Goal: Task Accomplishment & Management: Manage account settings

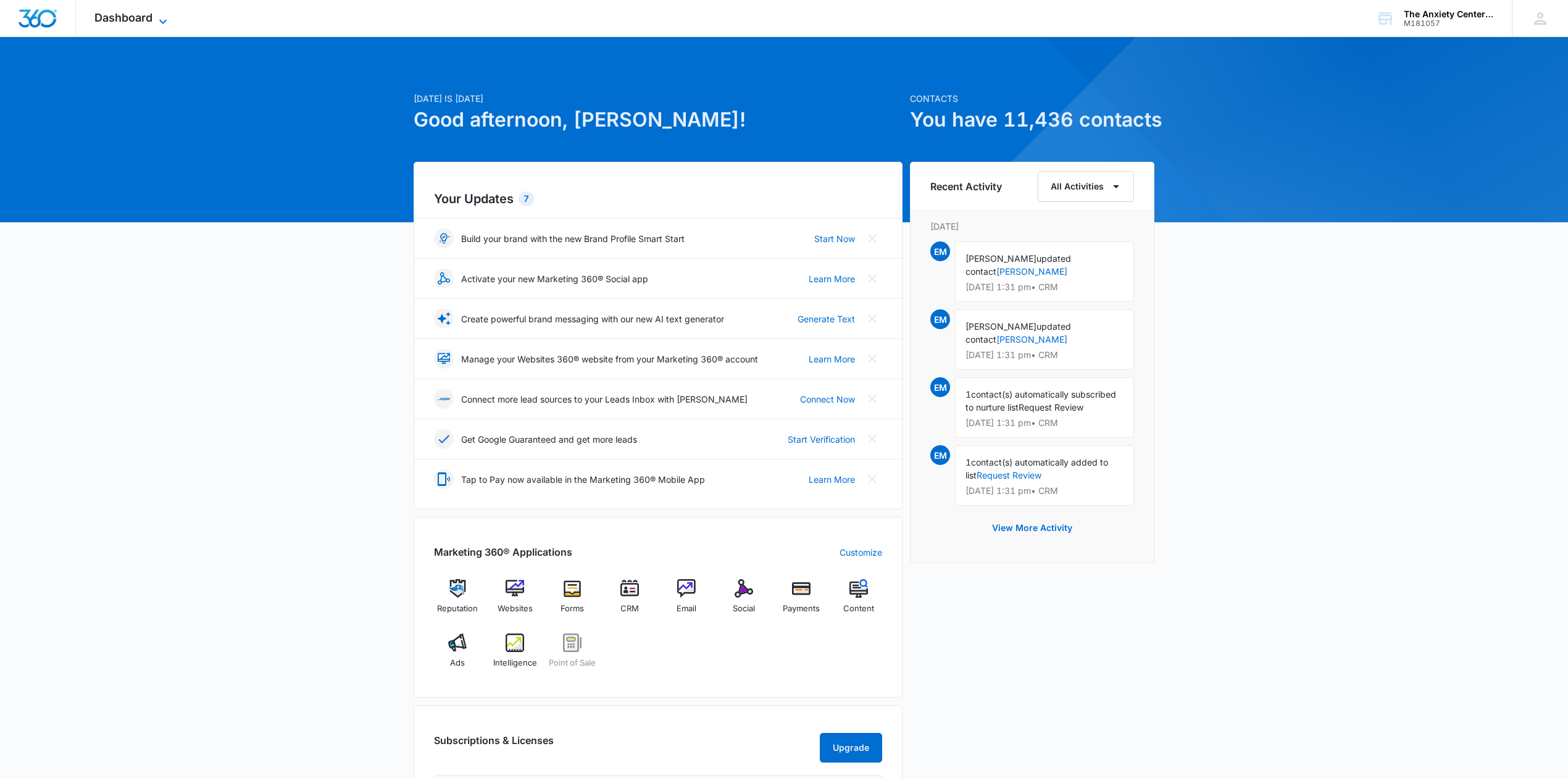
click at [141, 17] on span "Dashboard" at bounding box center [124, 18] width 58 height 13
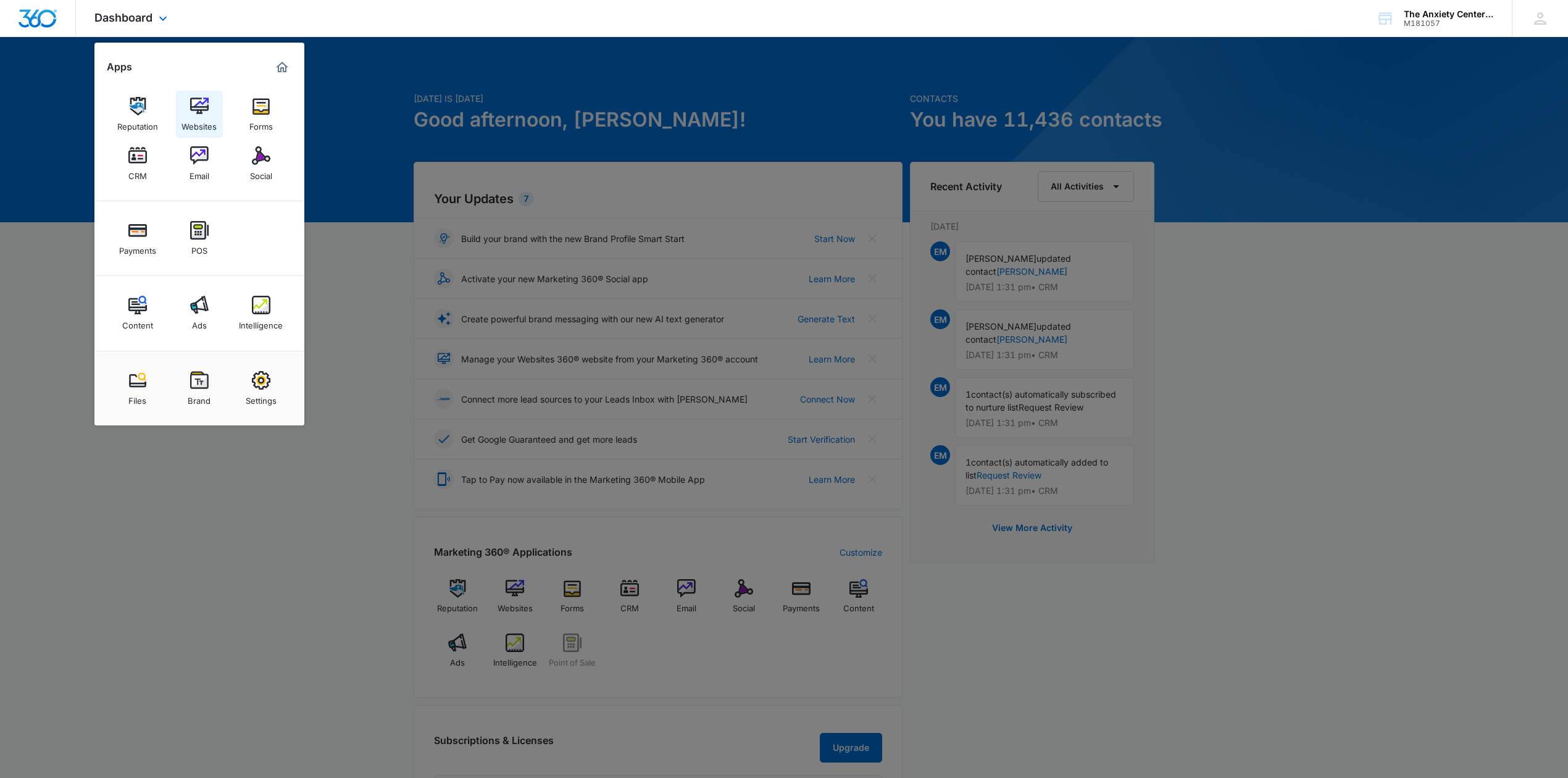
click at [200, 107] on img at bounding box center [199, 106] width 19 height 19
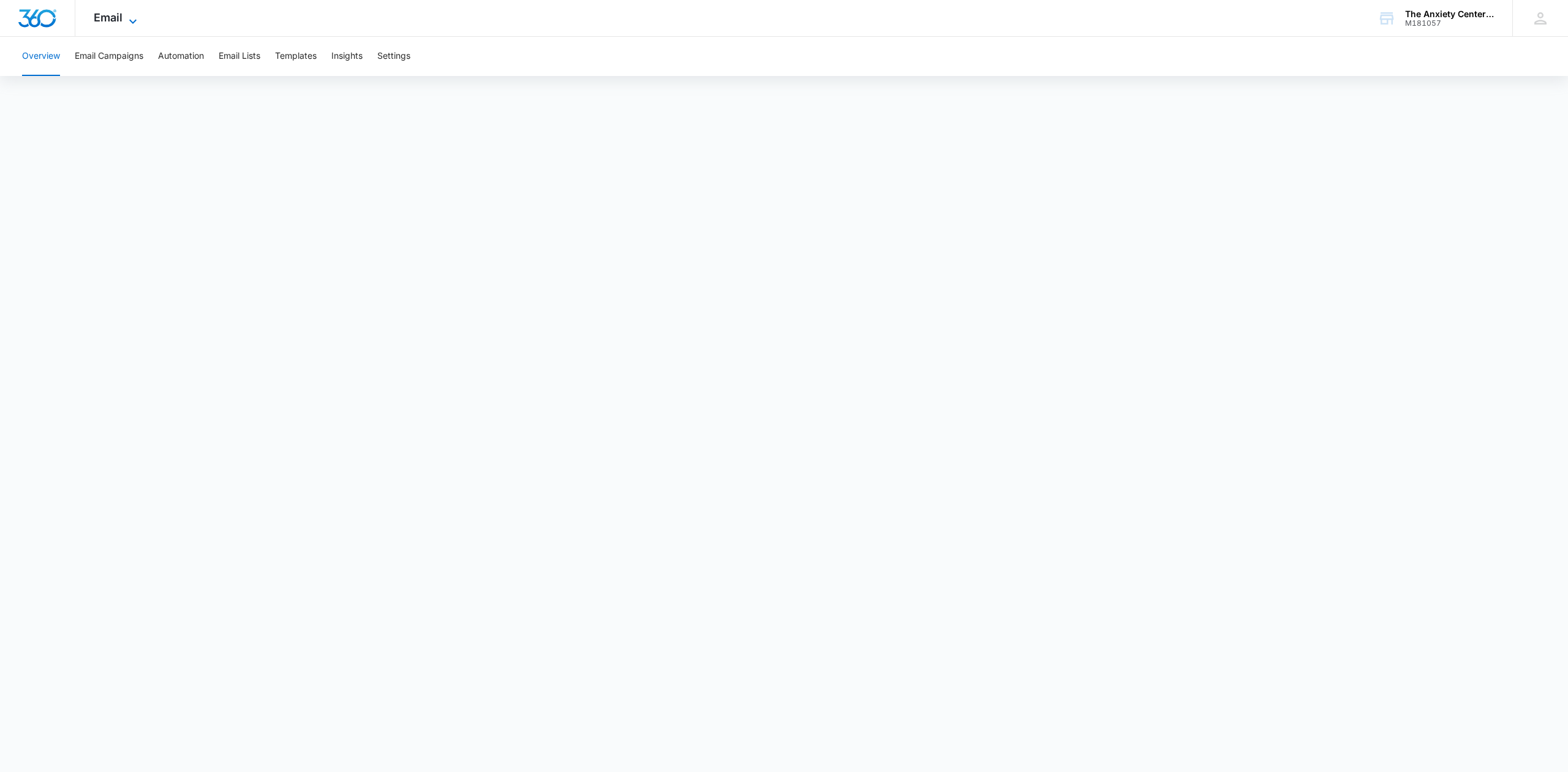
click at [129, 19] on icon at bounding box center [133, 22] width 14 height 14
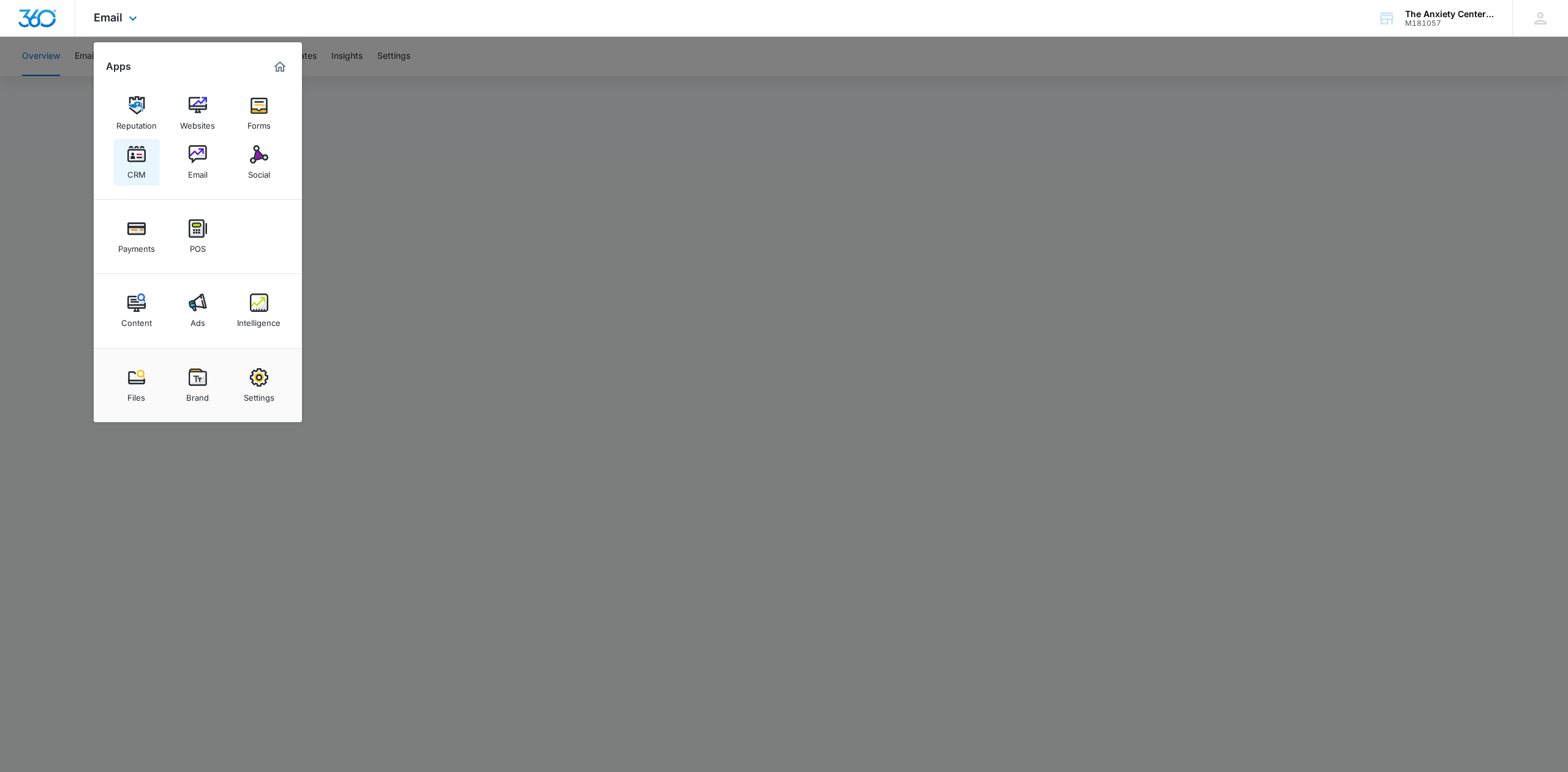
click at [135, 160] on img at bounding box center [136, 154] width 18 height 18
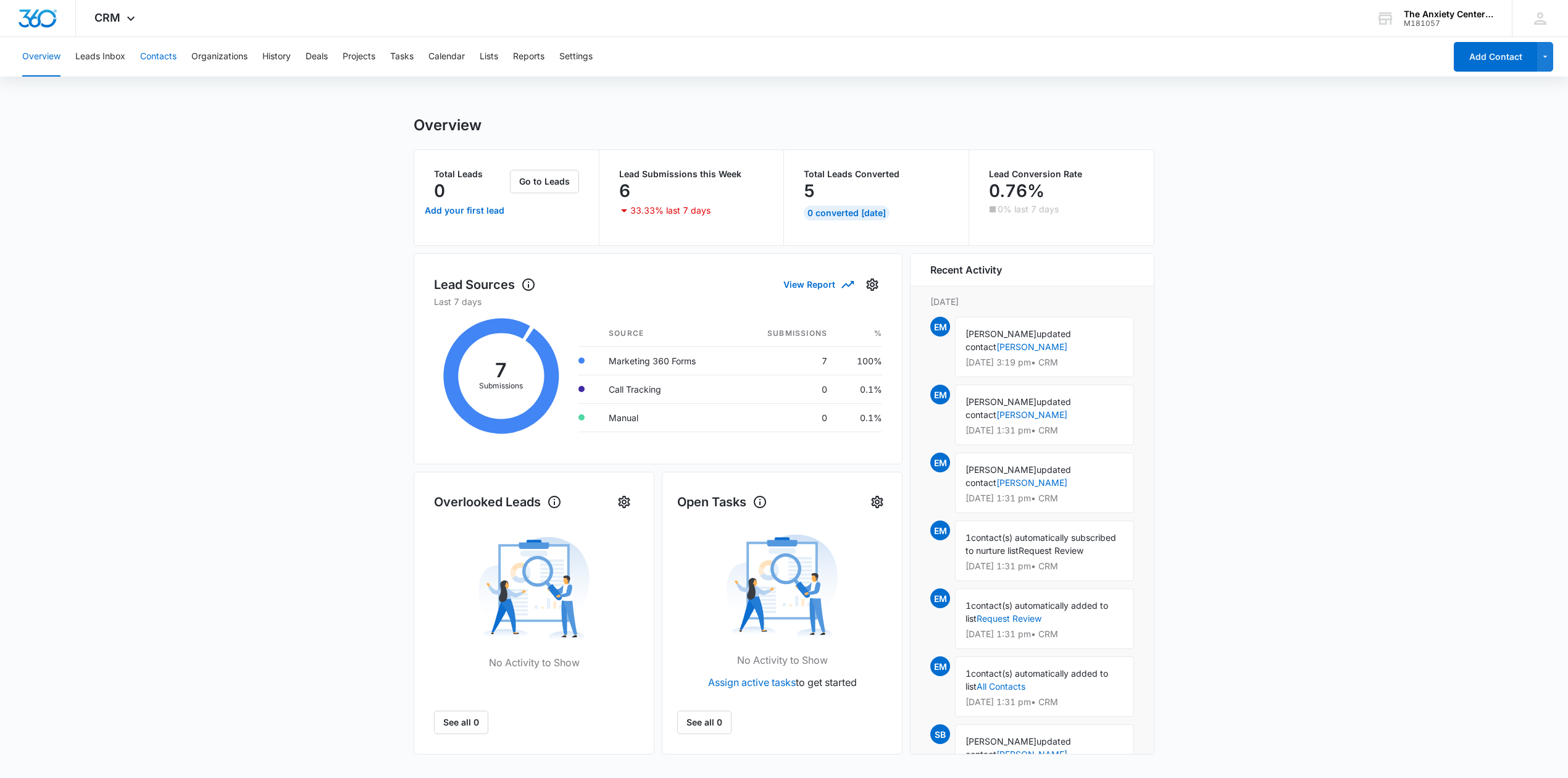
click at [151, 51] on button "Contacts" at bounding box center [158, 57] width 36 height 40
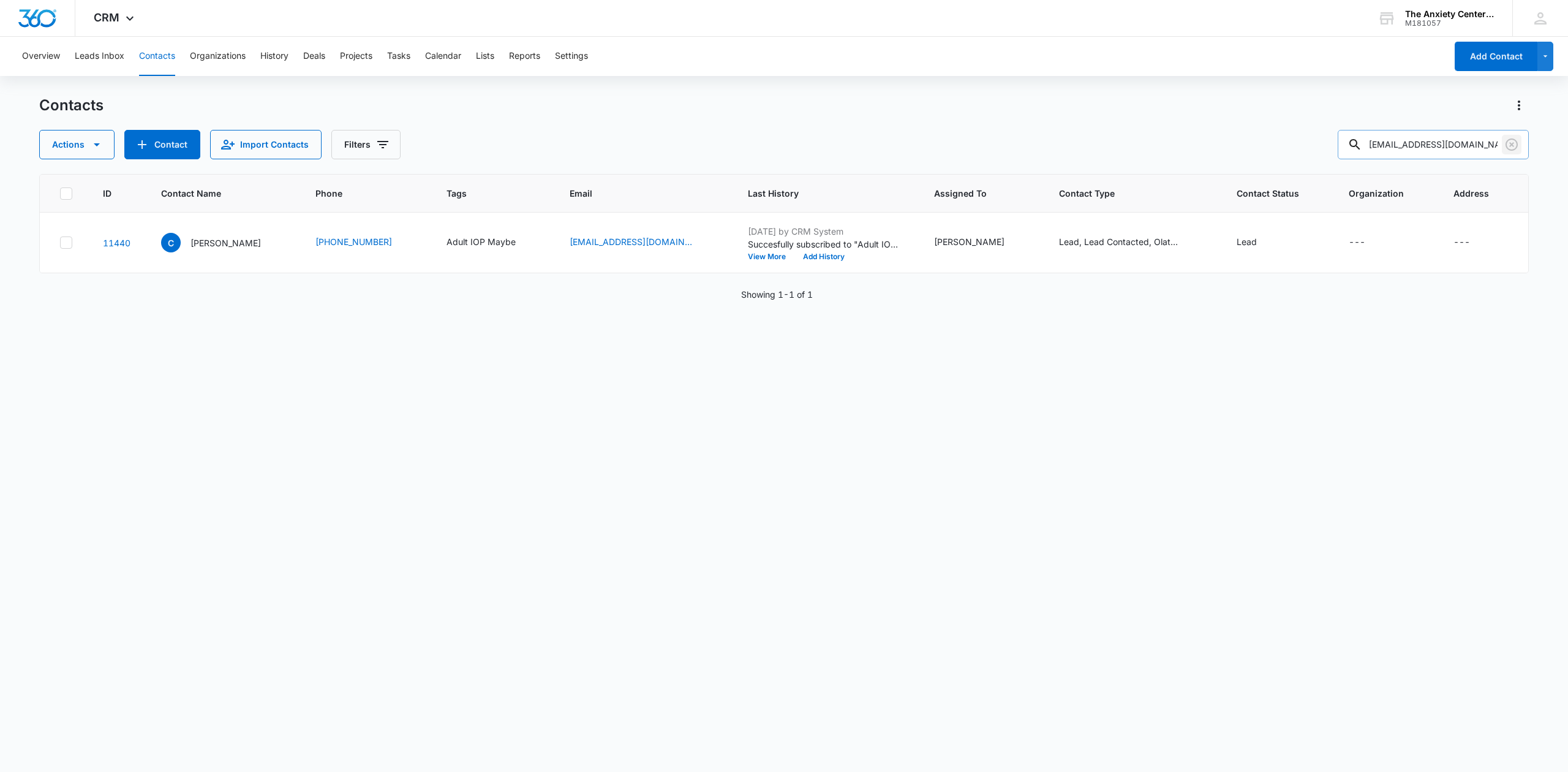
click at [1507, 148] on icon "Clear" at bounding box center [1512, 144] width 14 height 14
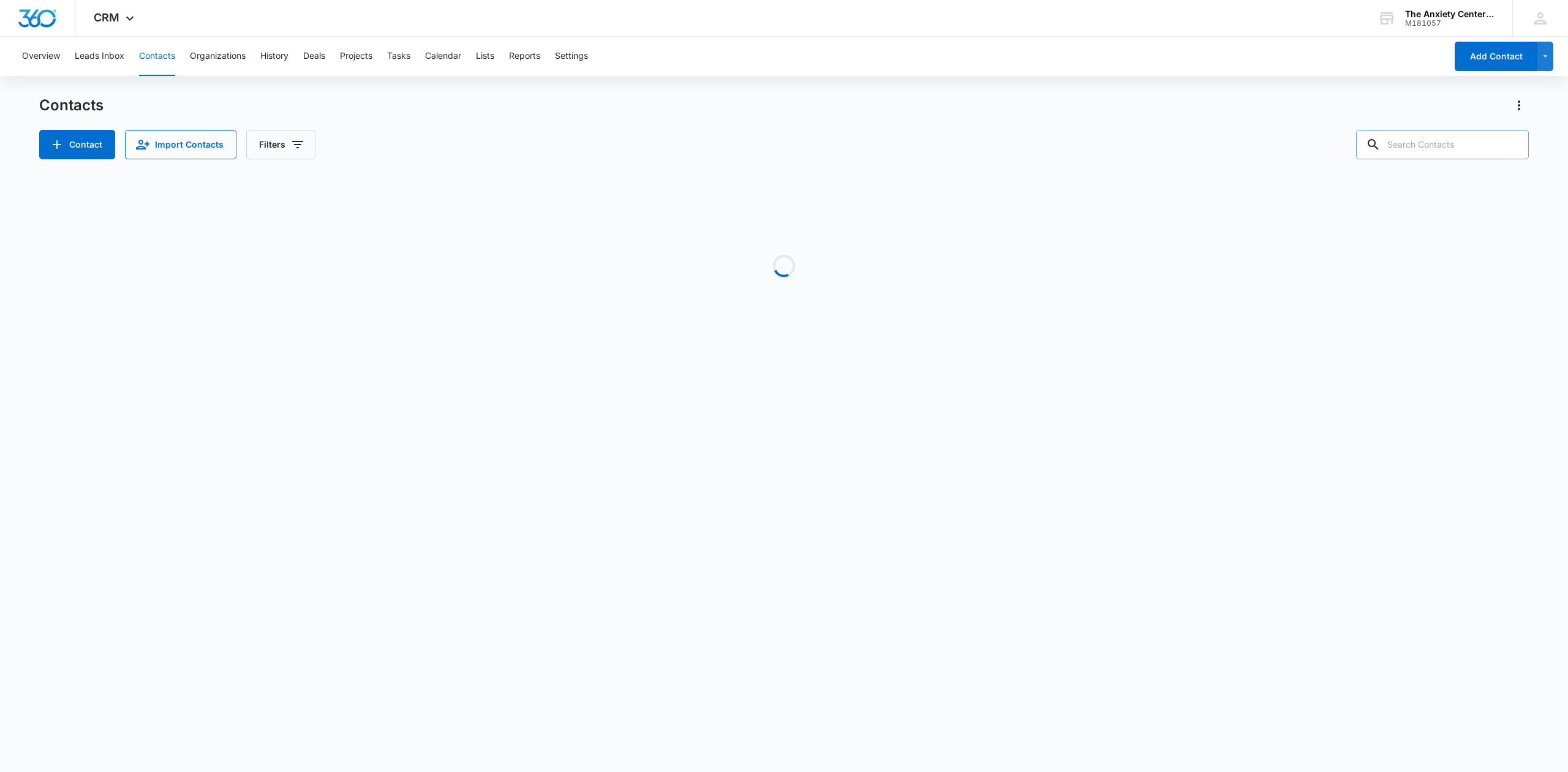
type input "F"
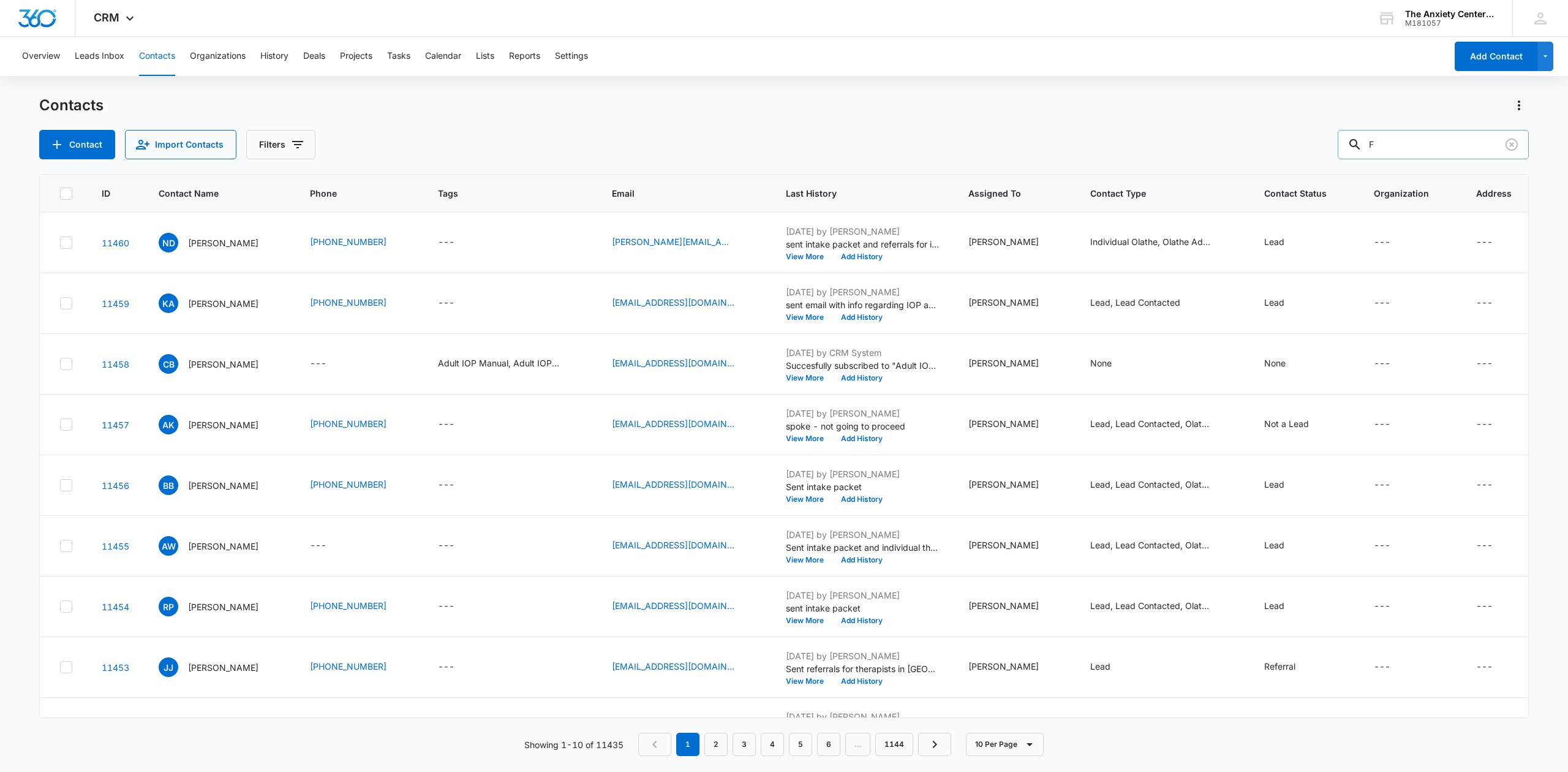
drag, startPoint x: 1473, startPoint y: 148, endPoint x: 1350, endPoint y: 133, distance: 123.9
click at [1350, 133] on input "F" at bounding box center [1433, 144] width 191 height 30
paste input "text"
paste input "F"
type input "F"
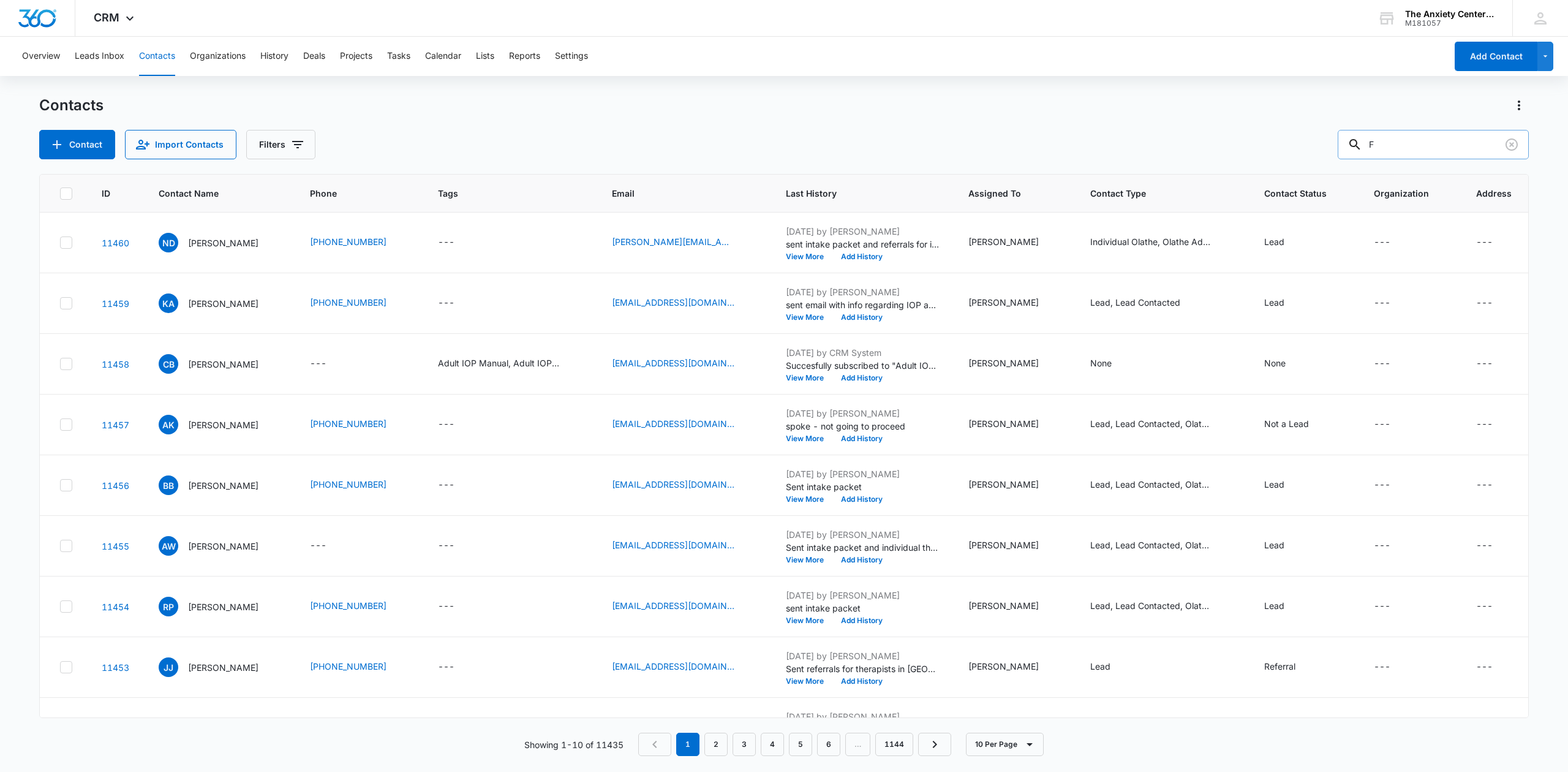
click at [1429, 147] on input "F" at bounding box center [1433, 144] width 191 height 30
paste input "emgrewe13@gmail.com"
type input "emgrewe13@gmail.com"
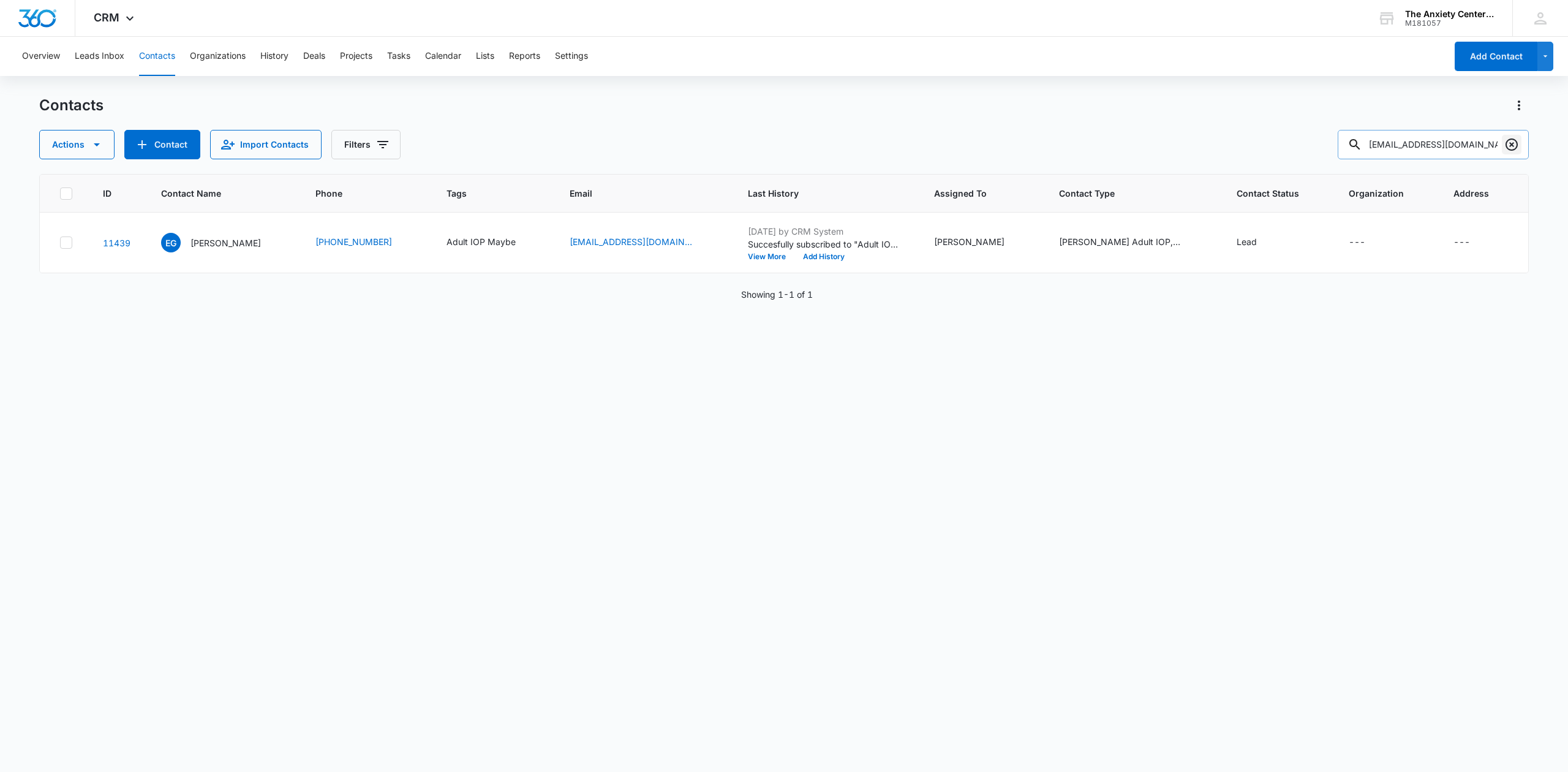
click at [1512, 144] on icon "Clear" at bounding box center [1511, 144] width 12 height 12
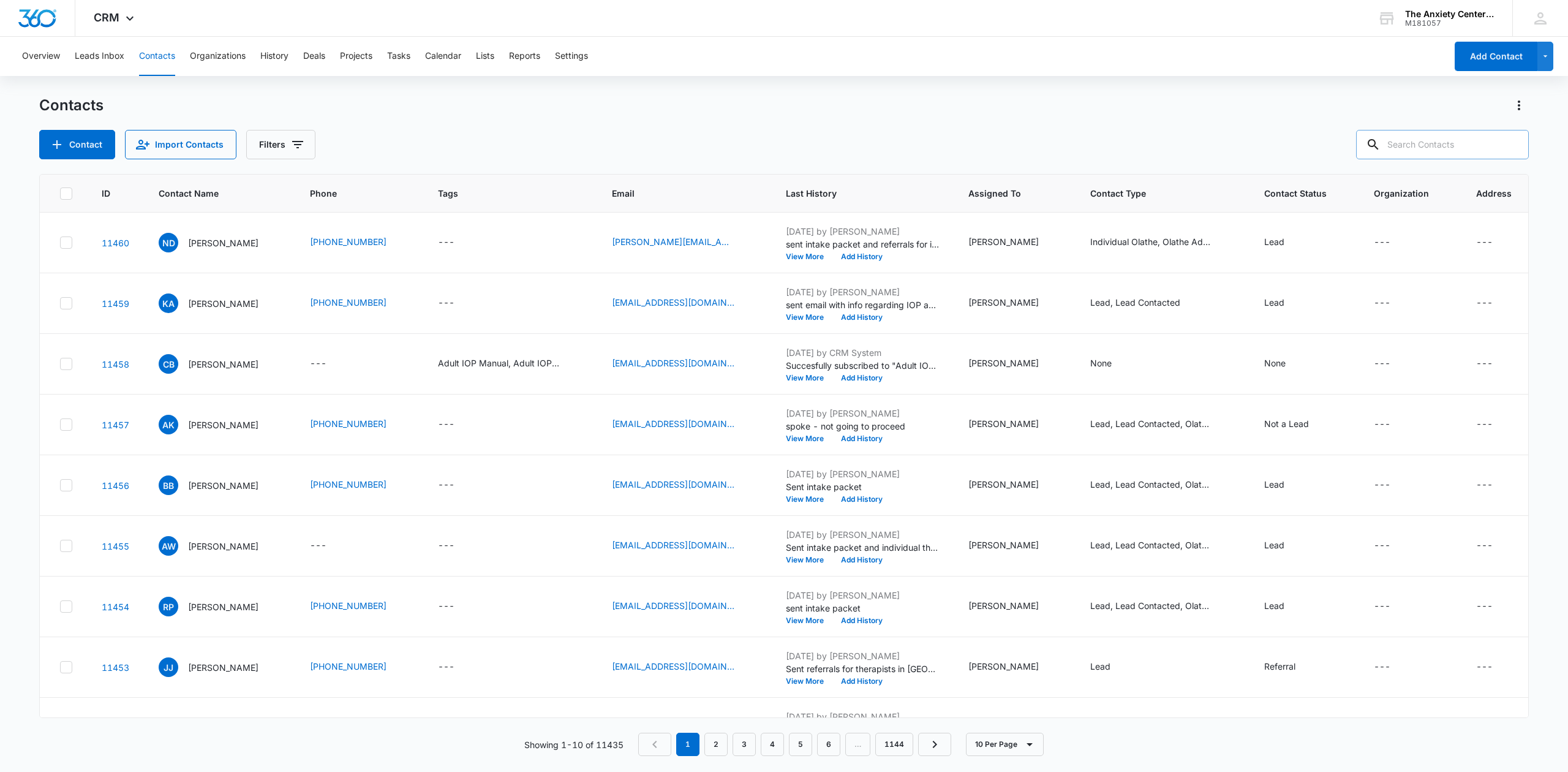
paste input "nicholas.dunkle@gmail.com"
type input "nicholas.dunkle@gmail.com"
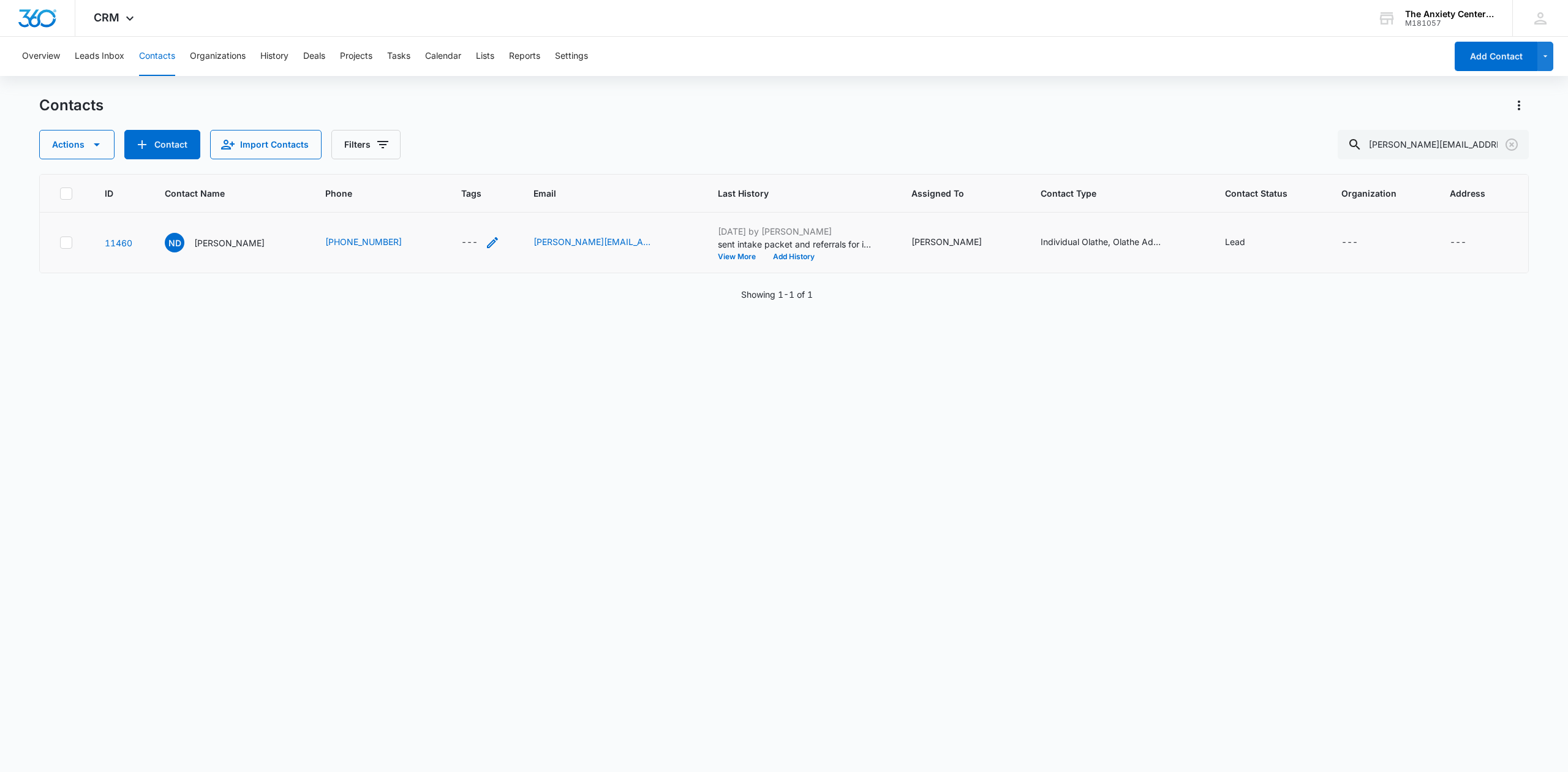
click at [468, 238] on div "---" at bounding box center [481, 243] width 38 height 14
click at [470, 158] on div at bounding box center [466, 164] width 19 height 19
type input "adult IOP Maybe"
click at [440, 207] on p "Adult IOP Maybe" at bounding box center [470, 208] width 69 height 13
click at [537, 164] on div at bounding box center [537, 164] width 19 height 19
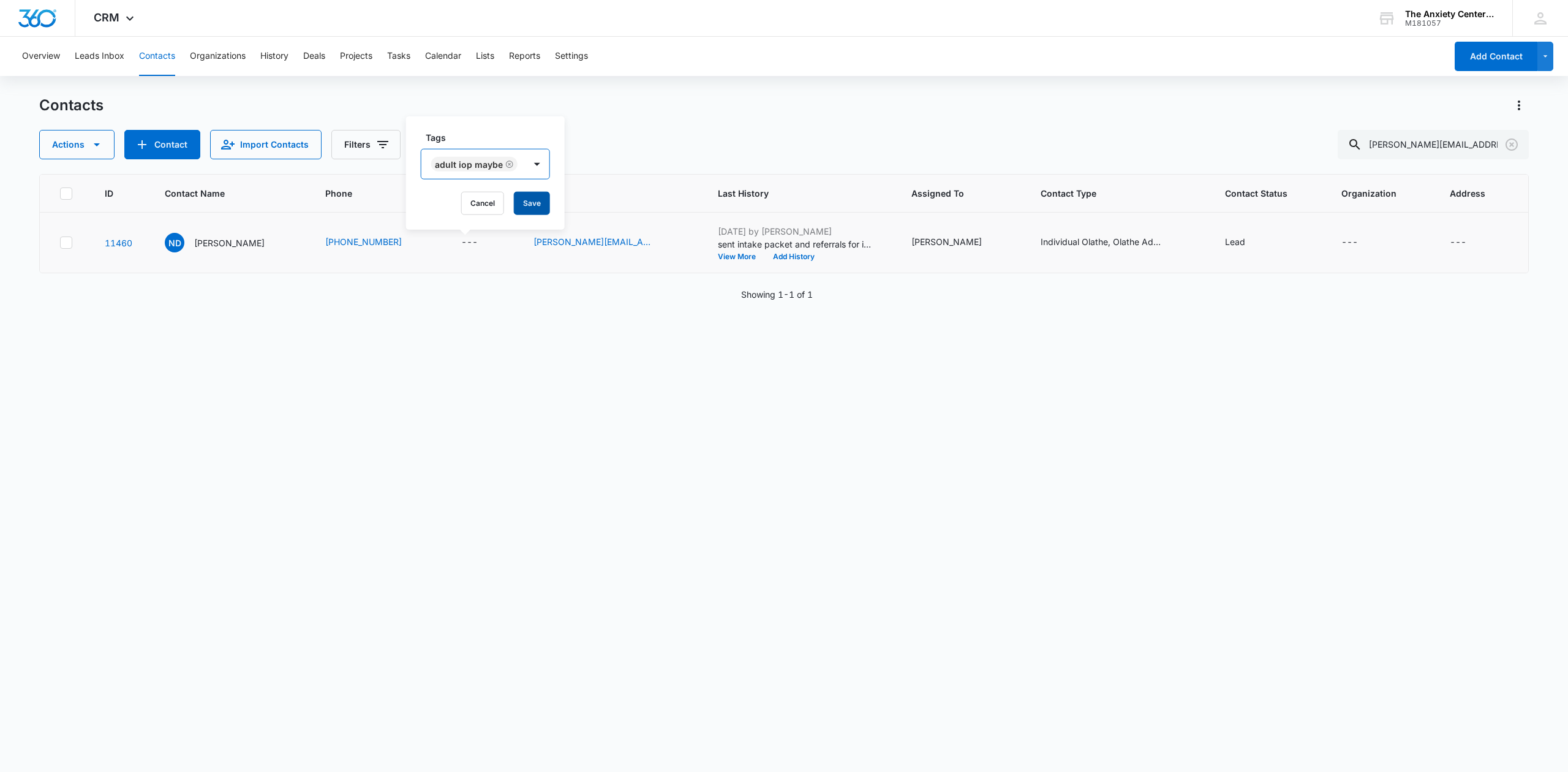
click at [530, 204] on button "Save" at bounding box center [531, 203] width 36 height 23
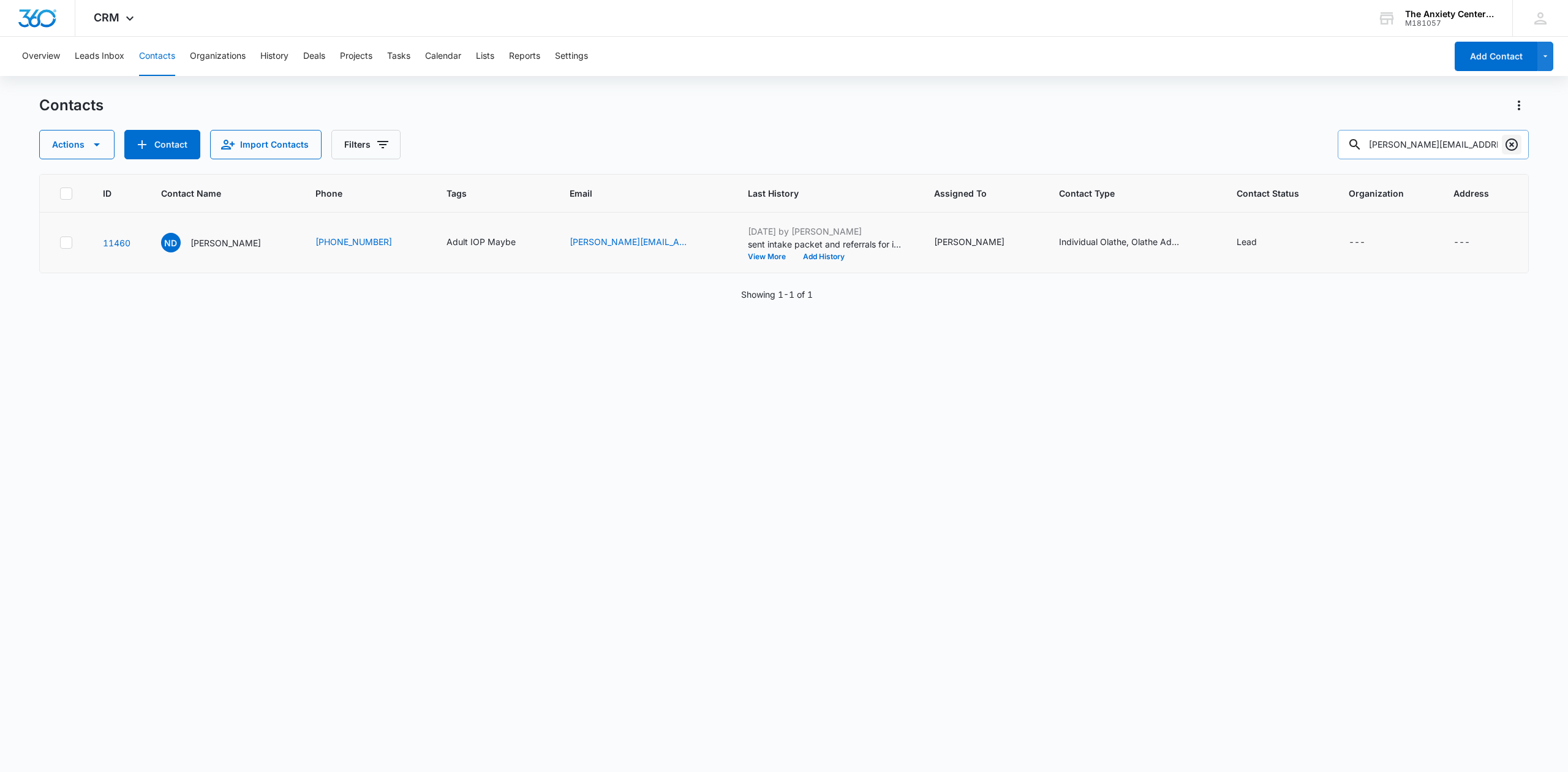
click at [1508, 150] on icon "Clear" at bounding box center [1512, 144] width 14 height 14
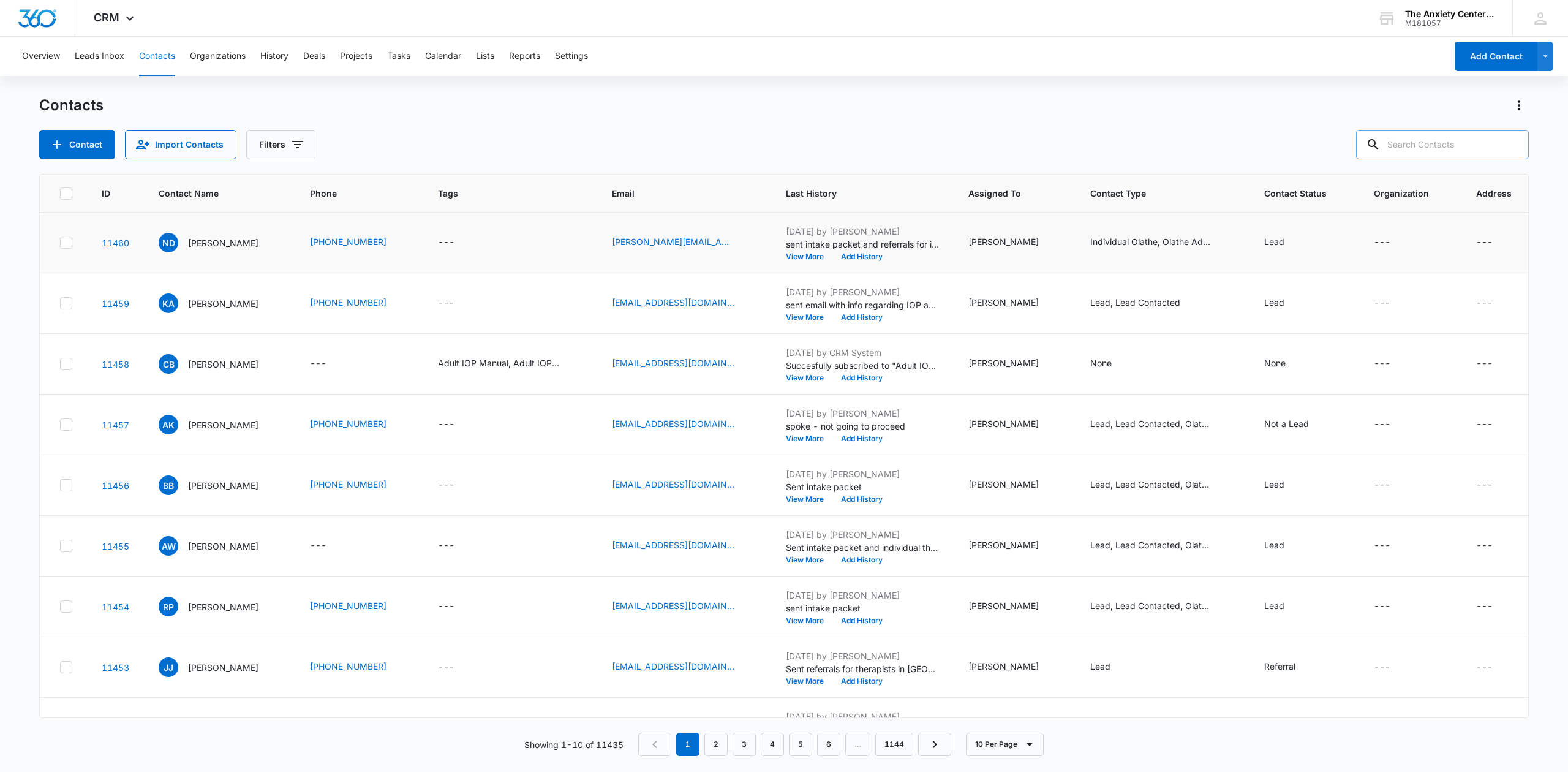
paste input "kalmond7@icloud.com"
type input "kalmond7@icloud.com"
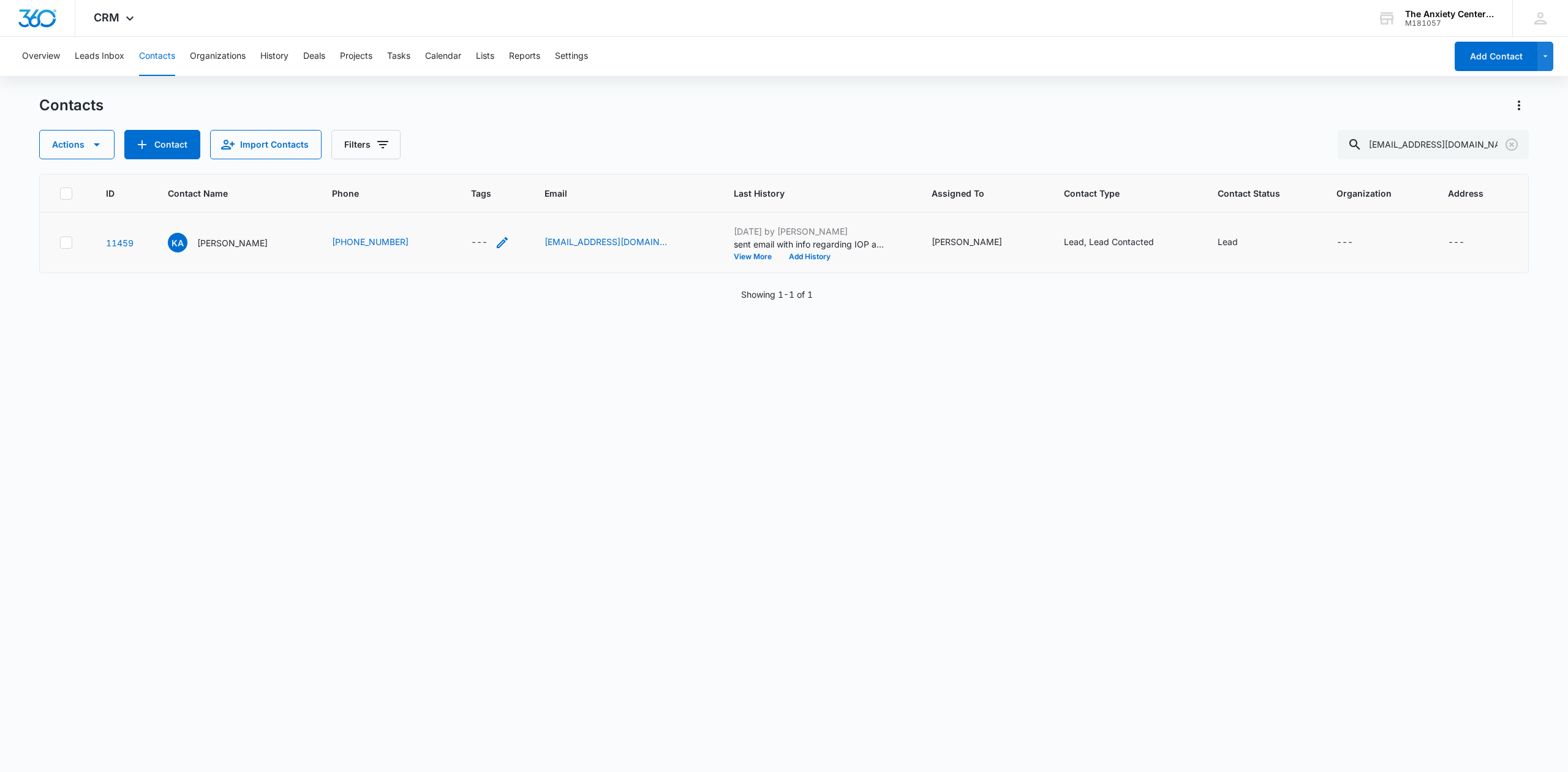
click at [485, 238] on div "---" at bounding box center [479, 243] width 17 height 14
click at [483, 165] on div at bounding box center [491, 164] width 19 height 19
type input "Adult IOP Maybe"
click at [542, 165] on div "Tags Tags Cancel Save" at bounding box center [491, 174] width 119 height 112
click at [520, 201] on button "Save" at bounding box center [517, 203] width 36 height 23
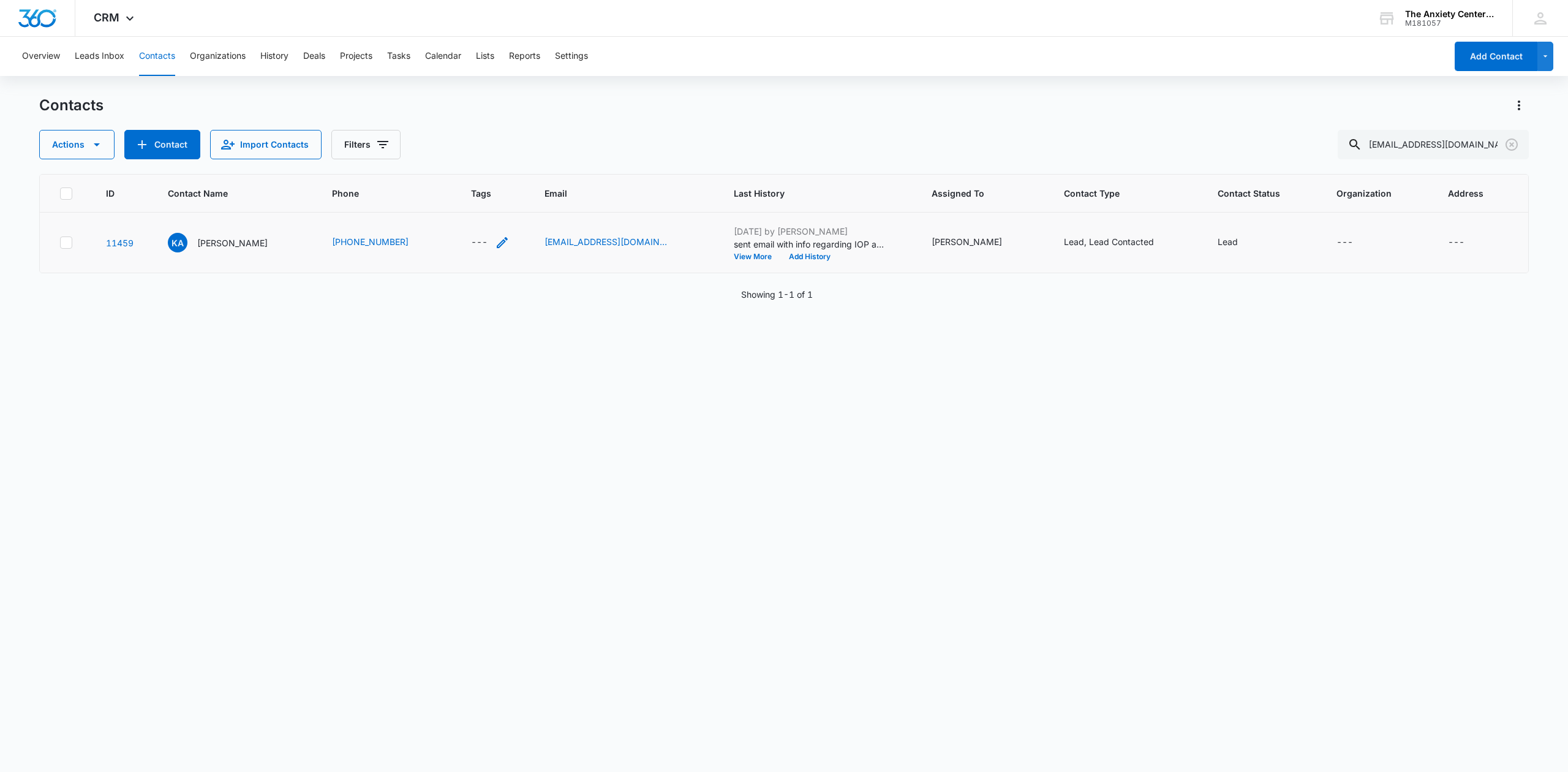
click at [485, 238] on div "---" at bounding box center [479, 243] width 17 height 14
click at [467, 167] on div at bounding box center [468, 164] width 19 height 15
type input "Adult IOP Maybe"
click at [520, 204] on p "Adult IOP Maybe" at bounding box center [496, 208] width 69 height 13
click at [562, 160] on div at bounding box center [562, 164] width 19 height 19
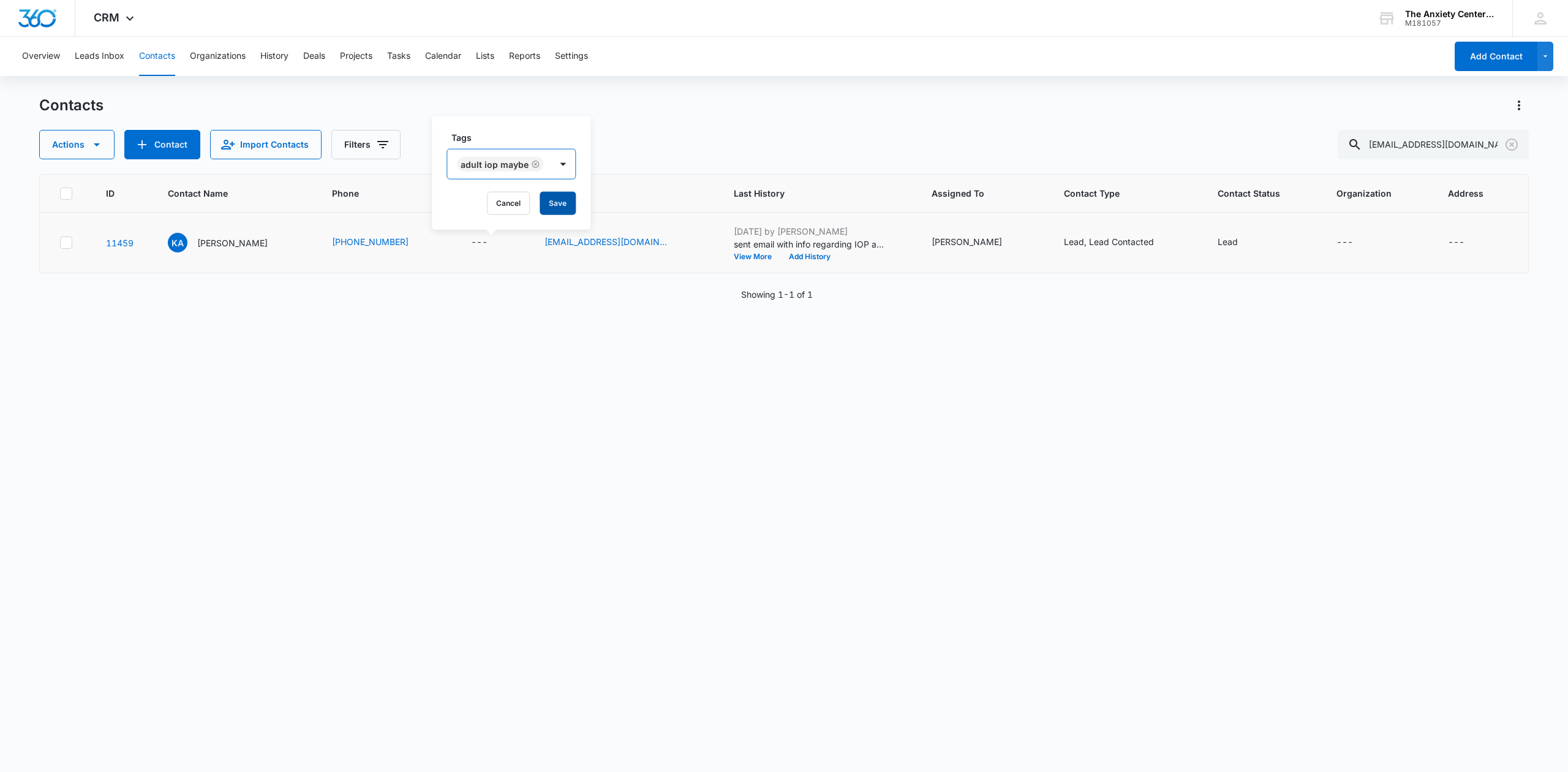
click at [552, 199] on button "Save" at bounding box center [558, 203] width 36 height 23
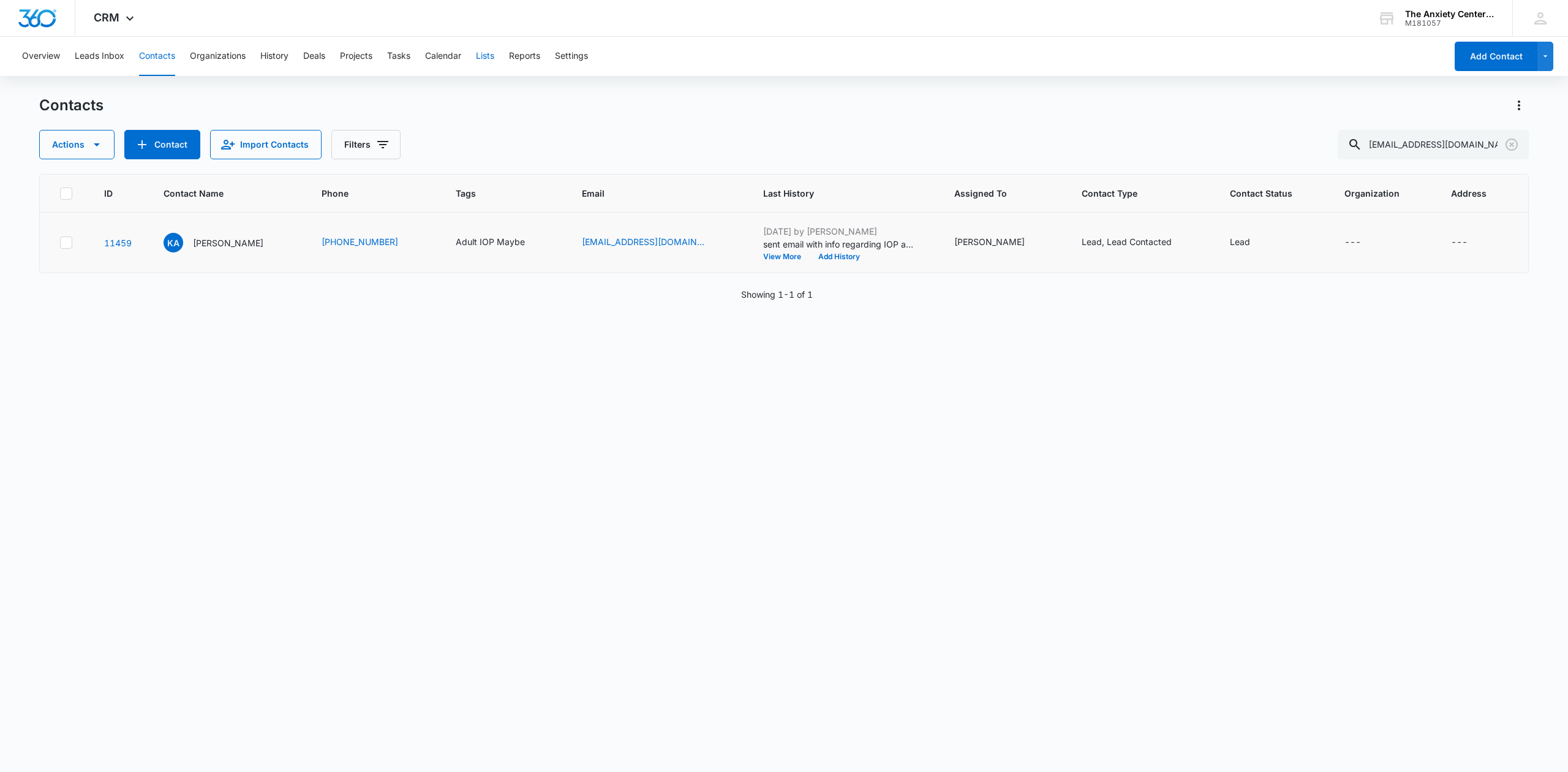
click at [489, 58] on button "Lists" at bounding box center [485, 56] width 18 height 39
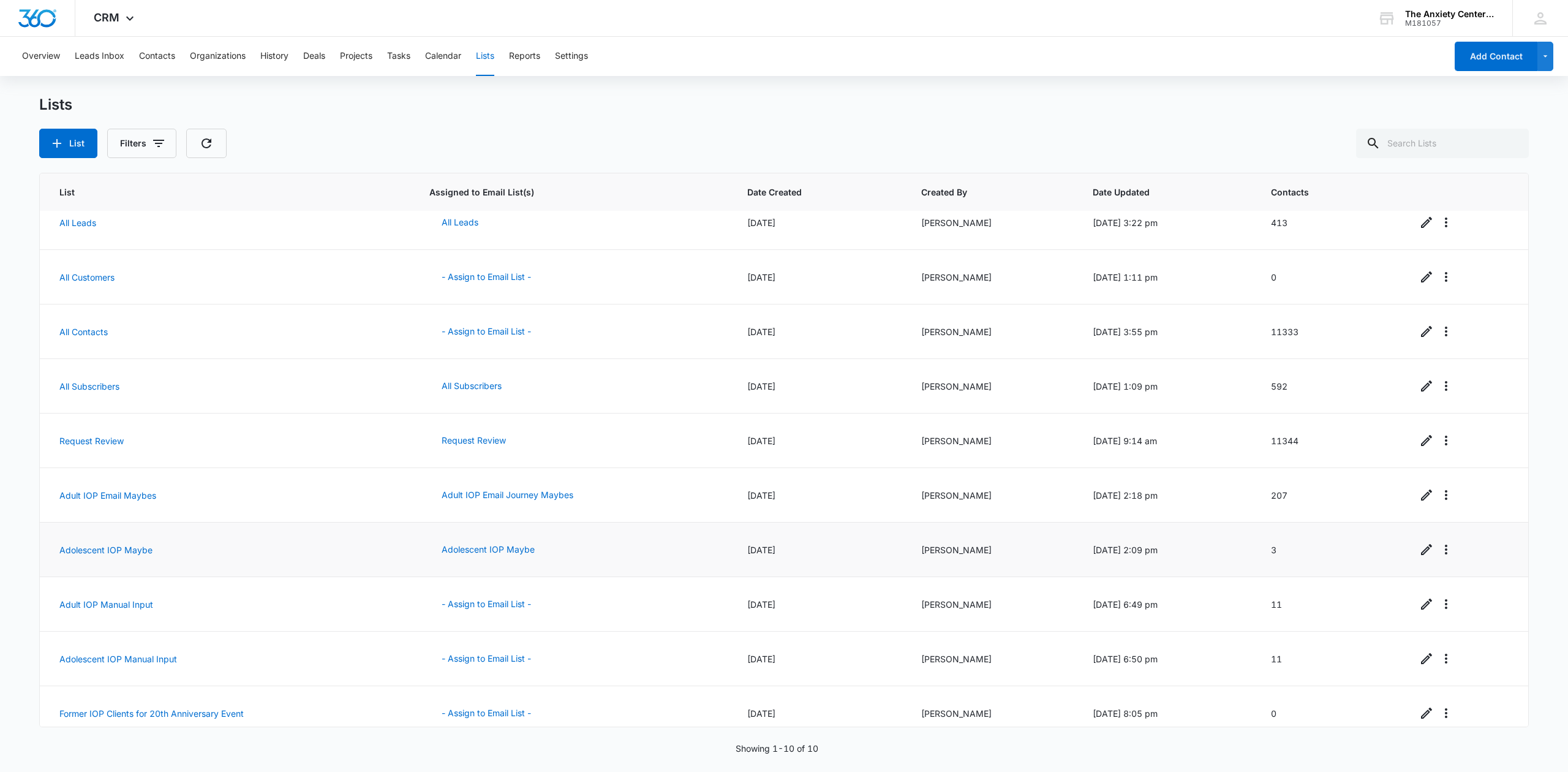
scroll to position [32, 0]
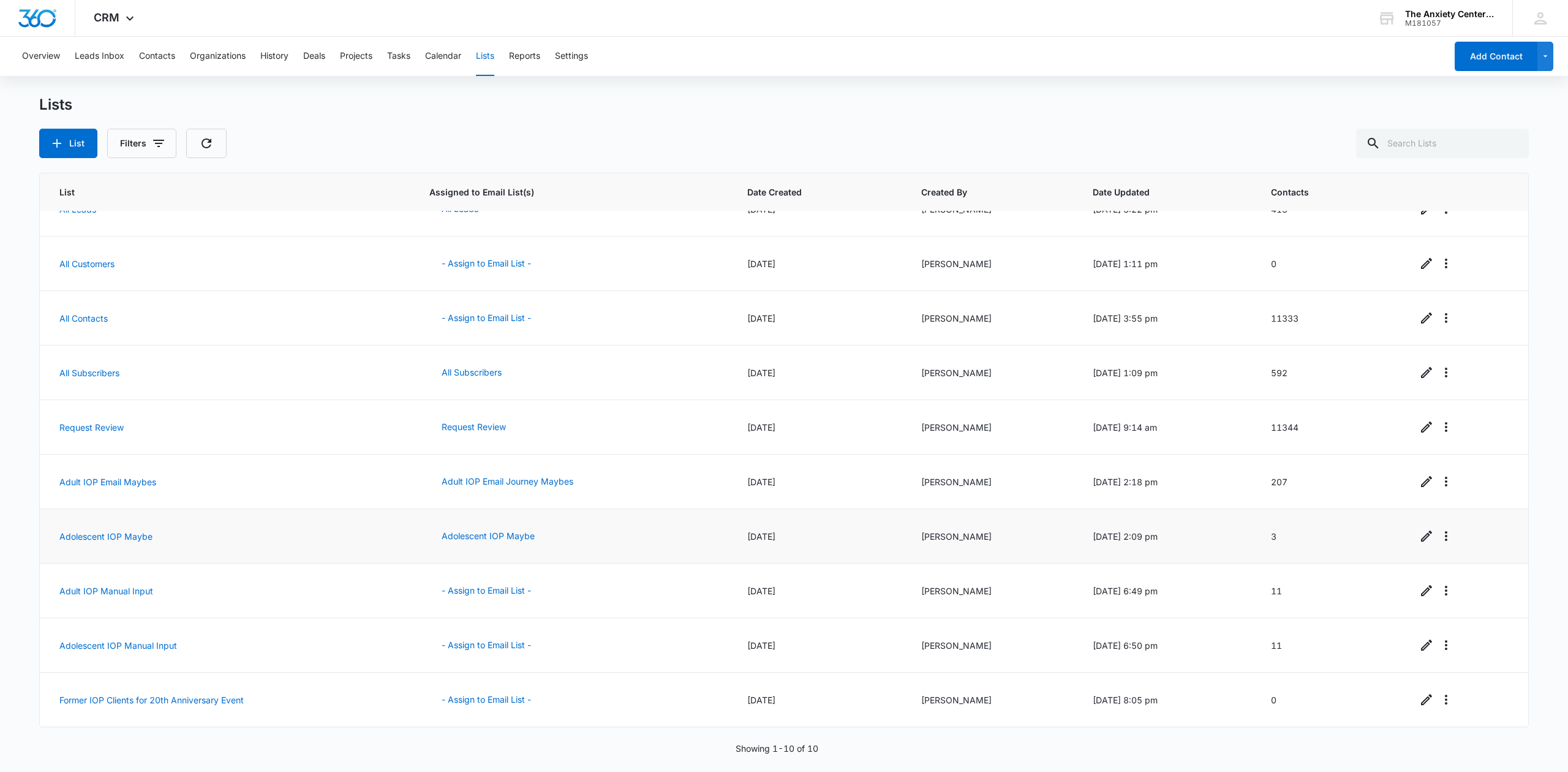
click at [1471, 535] on div at bounding box center [1462, 536] width 92 height 19
click at [1439, 482] on icon "Overflow Menu" at bounding box center [1446, 482] width 14 height 14
click at [1451, 515] on div "Refresh List" at bounding box center [1471, 515] width 54 height 9
click at [1445, 374] on icon "Overflow Menu" at bounding box center [1445, 373] width 2 height 10
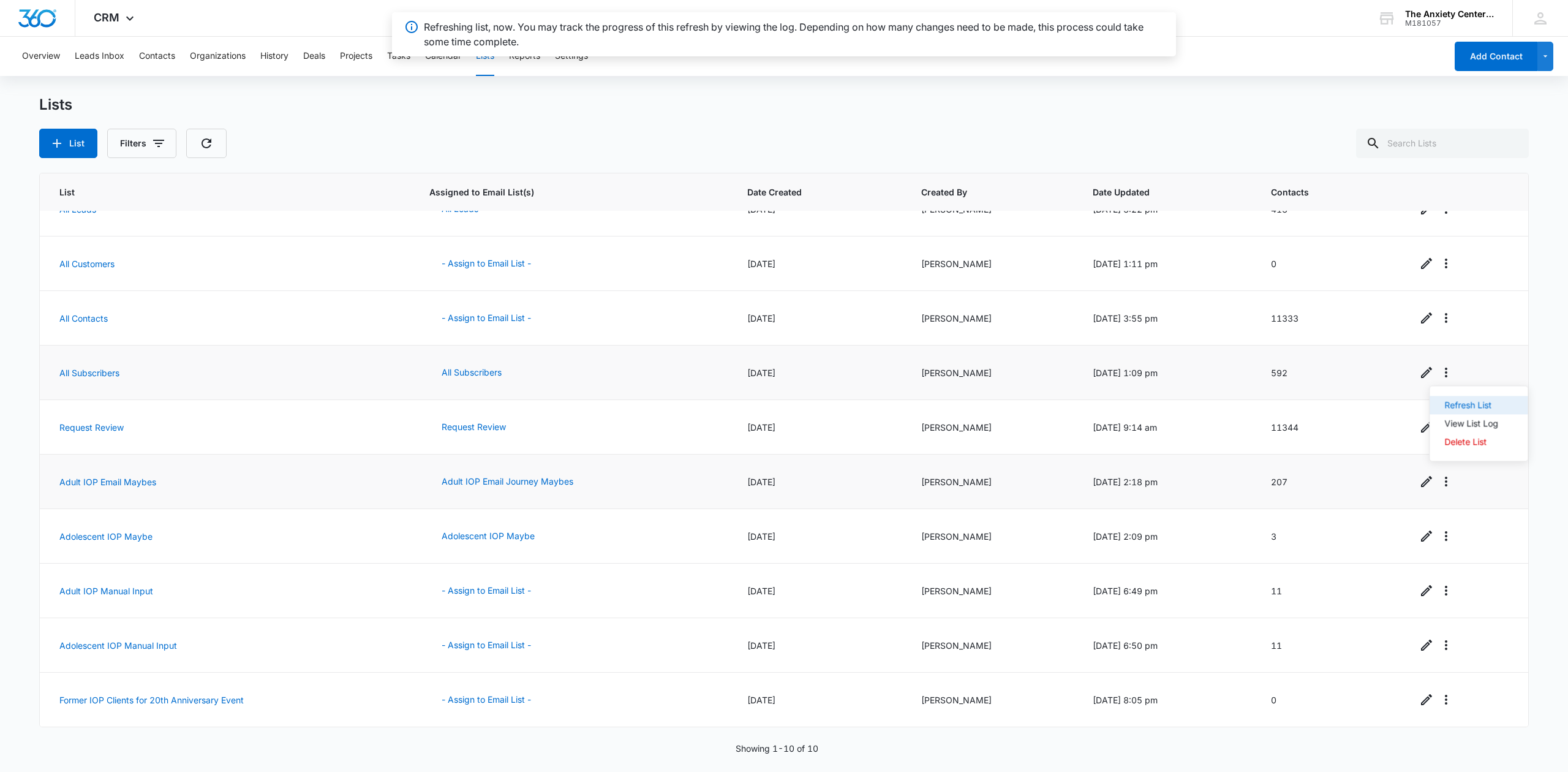
click at [1468, 402] on div "Refresh List" at bounding box center [1471, 405] width 54 height 9
click at [353, 123] on div "Lists List Filters" at bounding box center [784, 127] width 1489 height 63
